Goal: Browse casually

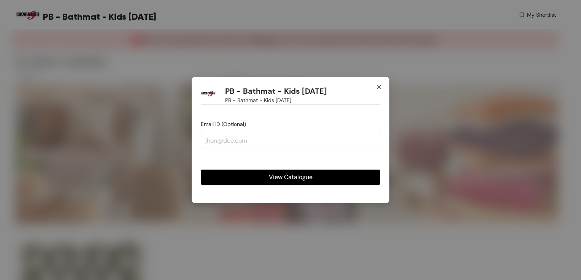
drag, startPoint x: 380, startPoint y: 86, endPoint x: 376, endPoint y: 87, distance: 4.0
click at [379, 86] on icon "close" at bounding box center [379, 87] width 6 height 6
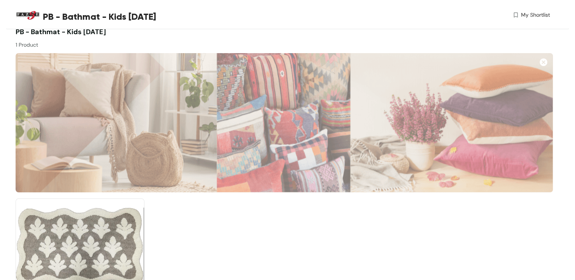
scroll to position [95, 0]
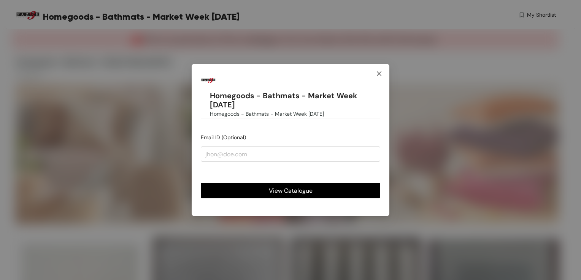
click at [378, 72] on icon "close" at bounding box center [379, 74] width 6 height 6
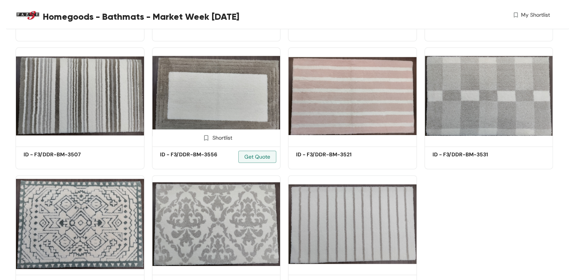
scroll to position [238, 0]
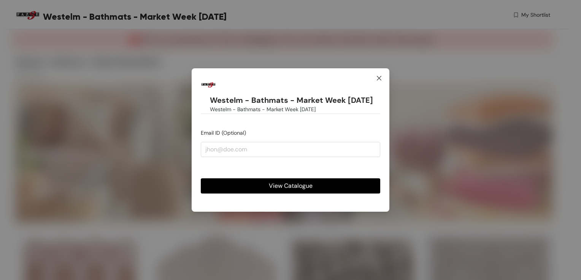
click at [378, 77] on icon "close" at bounding box center [379, 78] width 6 height 6
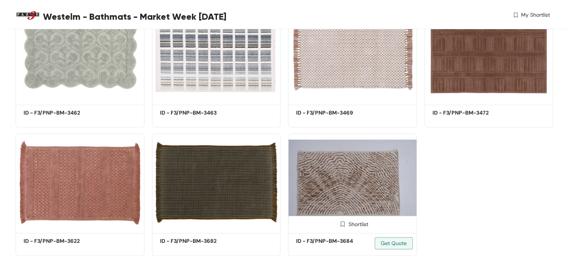
scroll to position [609, 0]
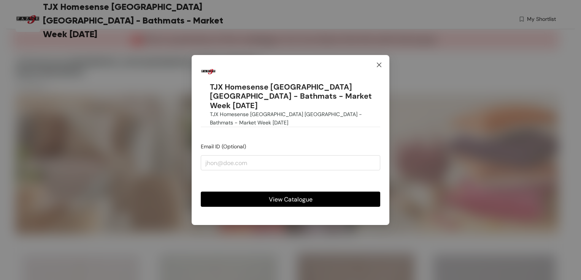
click at [379, 68] on icon "close" at bounding box center [379, 65] width 6 height 6
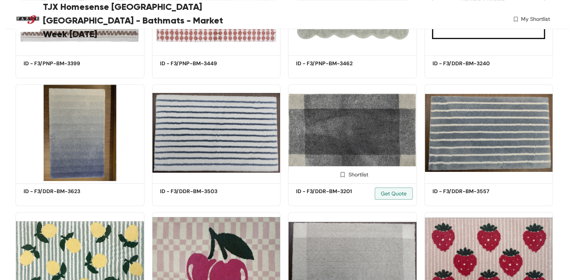
scroll to position [524, 0]
